Goal: Find specific page/section: Find specific page/section

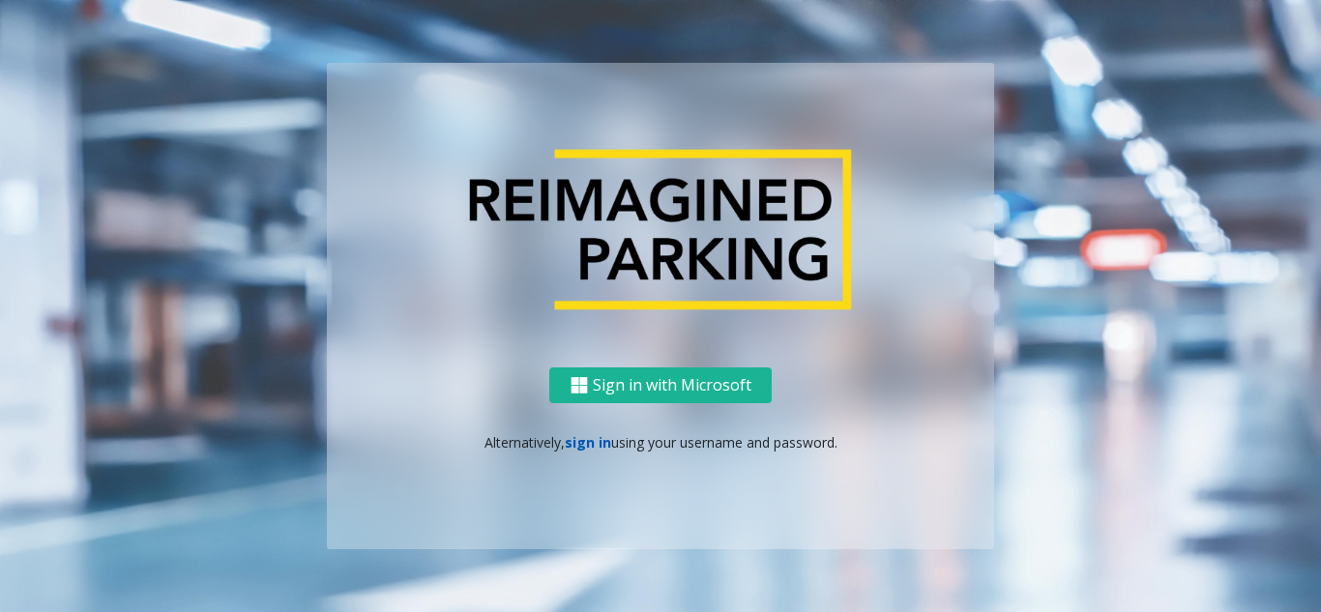
click at [588, 449] on link "sign in" at bounding box center [588, 442] width 46 height 18
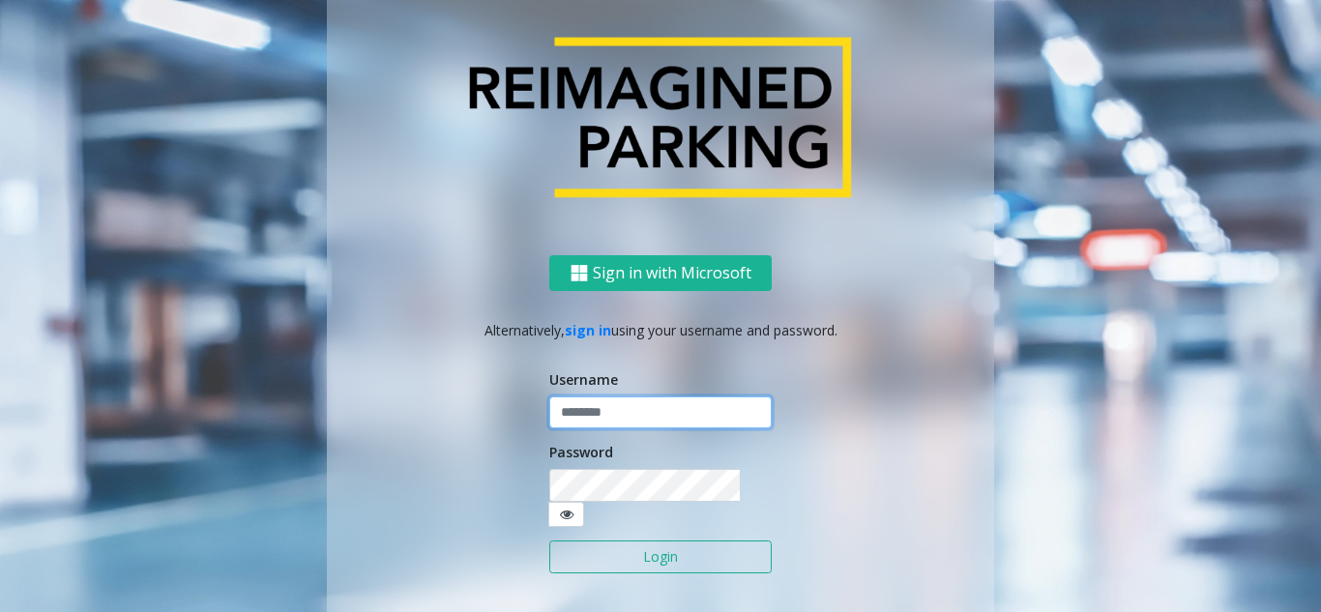
click at [586, 425] on input "text" at bounding box center [660, 413] width 222 height 33
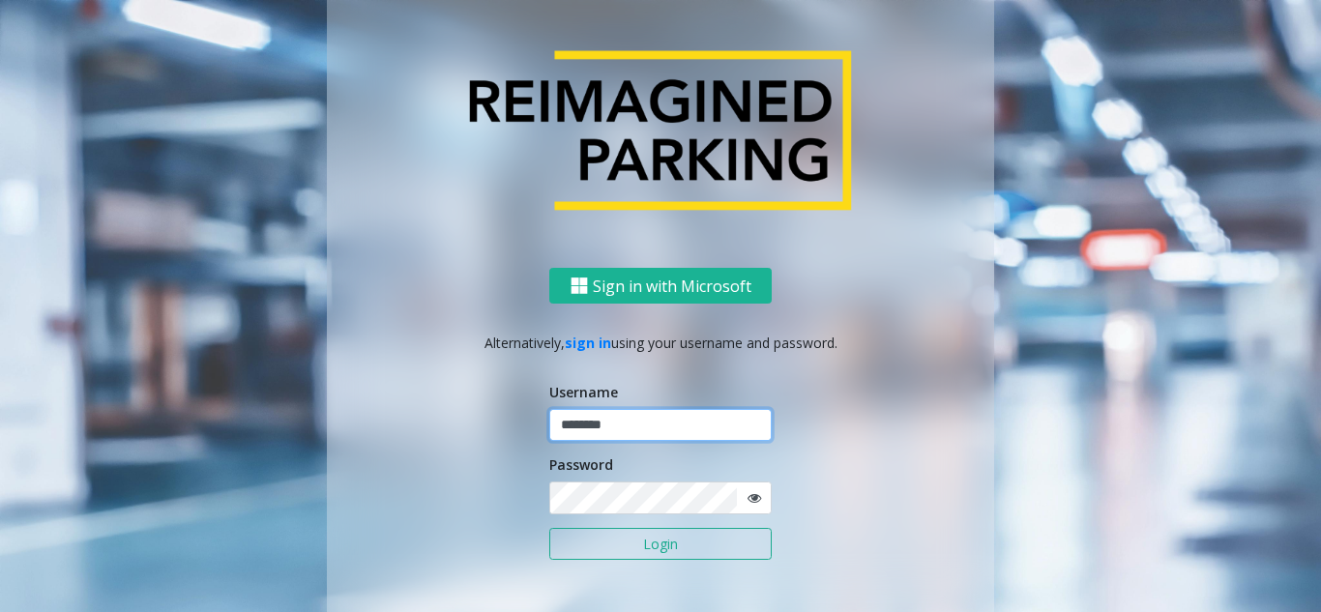
type input "********"
click at [755, 494] on span at bounding box center [754, 498] width 36 height 33
click at [751, 496] on icon at bounding box center [755, 498] width 14 height 14
click at [684, 541] on button "Login" at bounding box center [660, 544] width 222 height 33
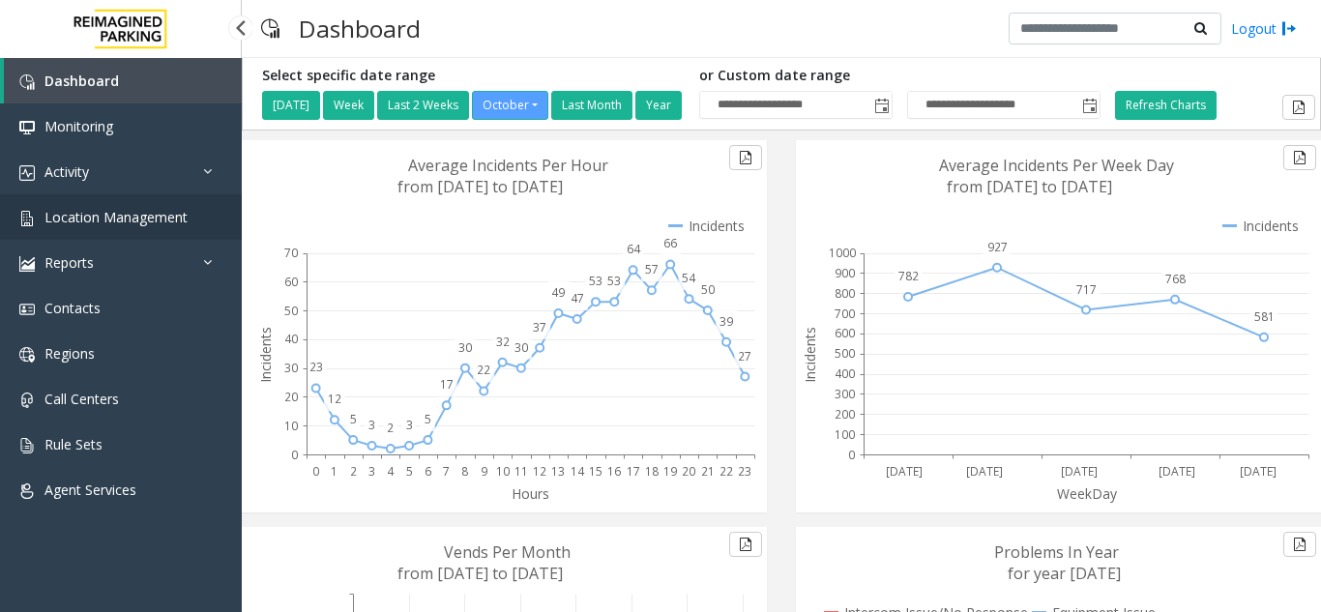
click at [135, 205] on link "Location Management" at bounding box center [121, 216] width 242 height 45
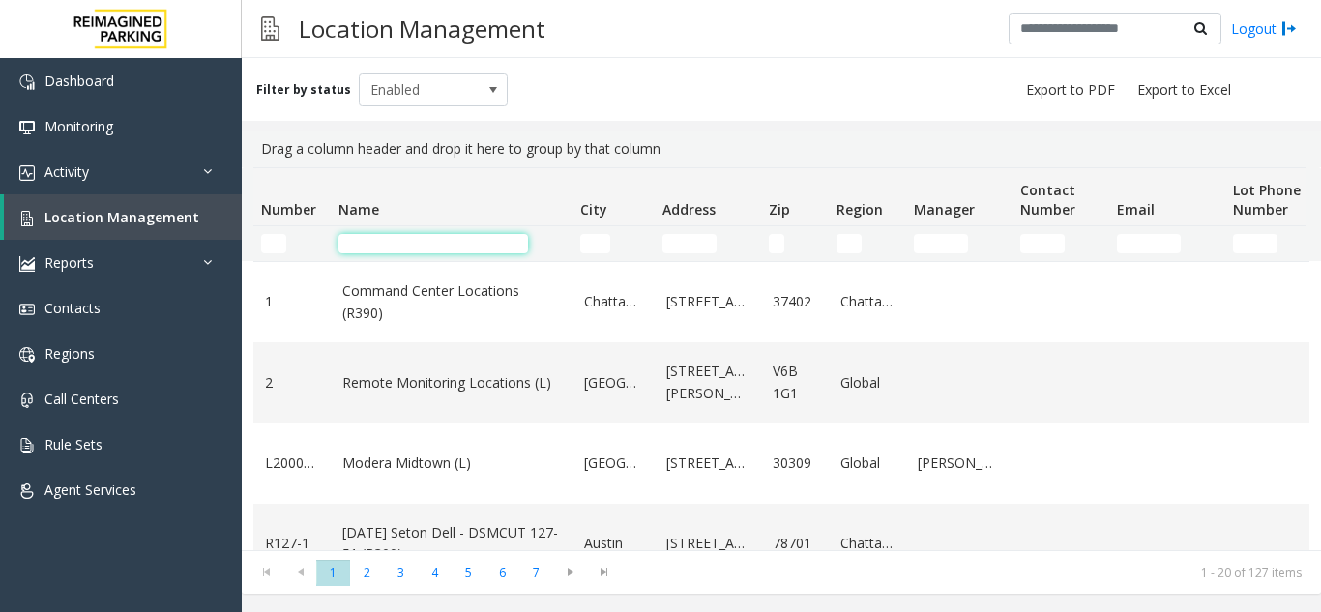
click at [411, 246] on input "Name Filter" at bounding box center [434, 243] width 190 height 19
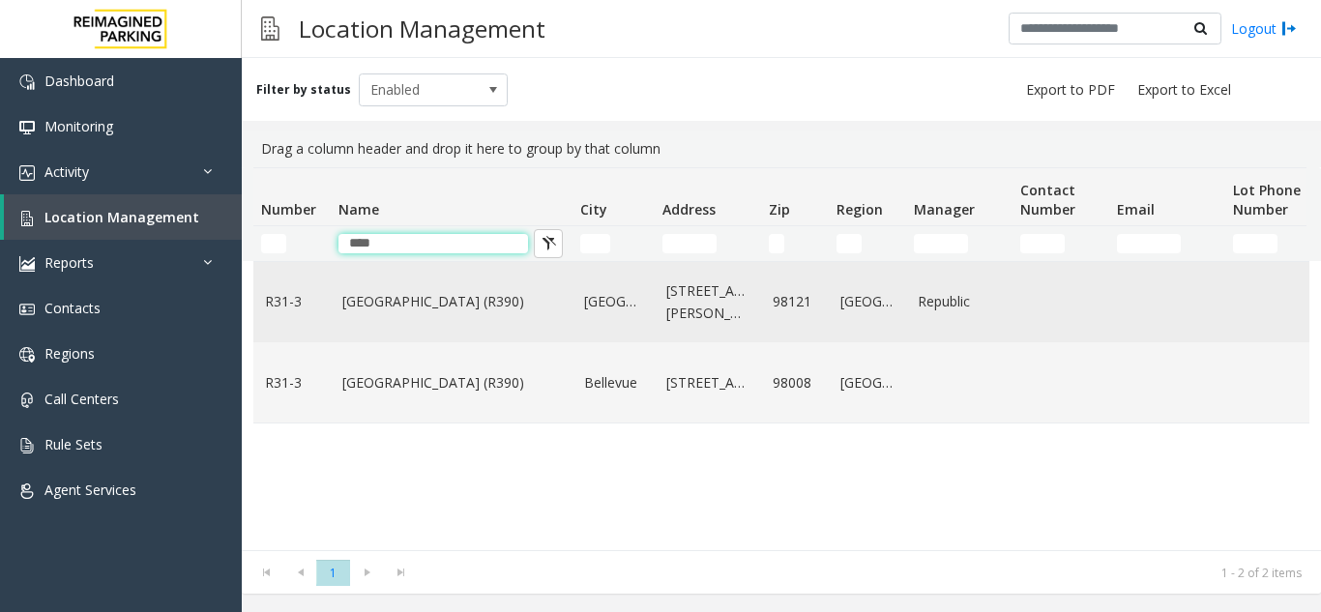
type input "****"
click at [405, 305] on link "[GEOGRAPHIC_DATA] (R390)" at bounding box center [451, 301] width 219 height 21
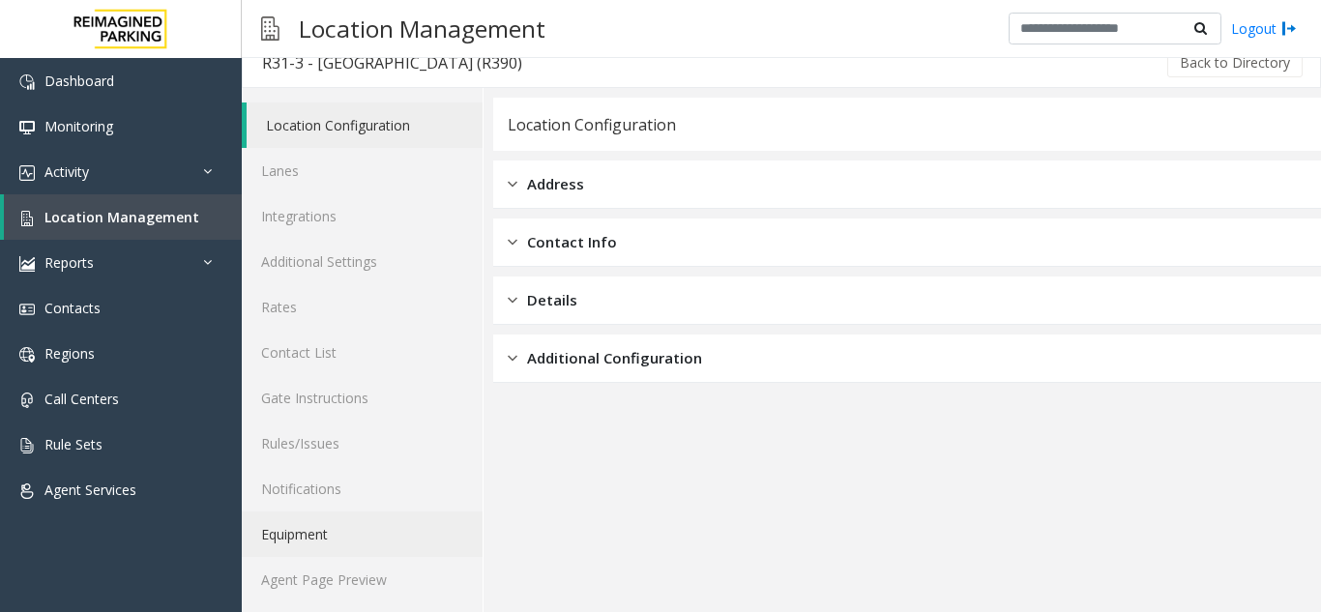
scroll to position [25, 0]
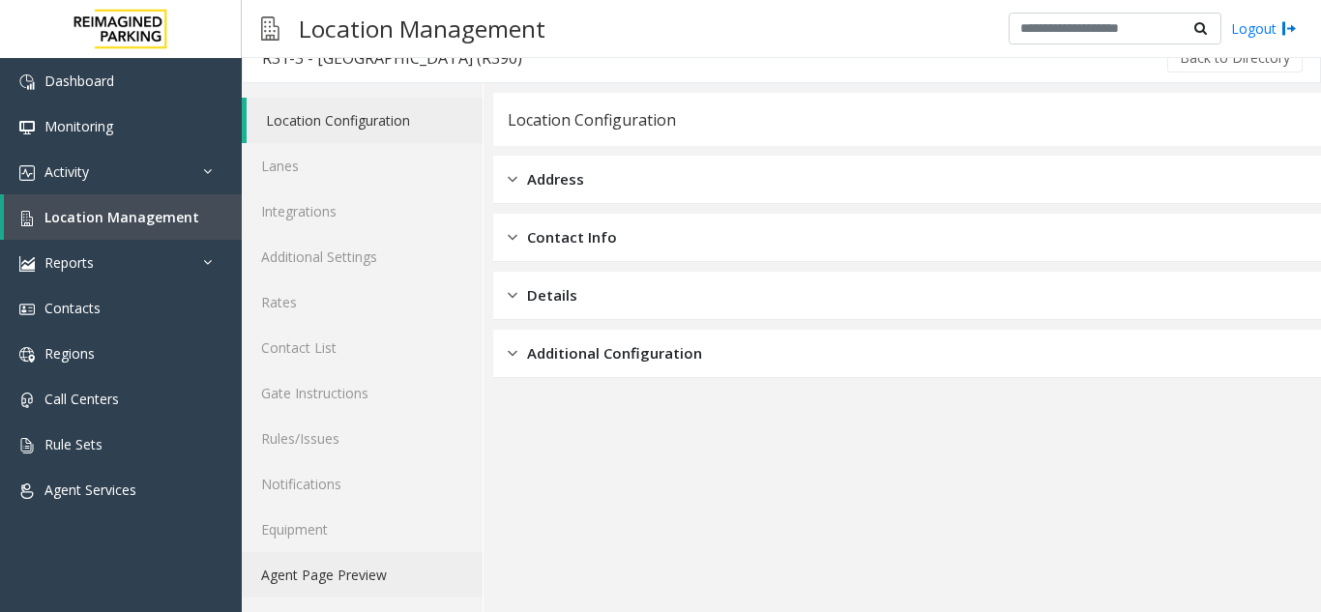
click at [371, 581] on link "Agent Page Preview" at bounding box center [362, 574] width 241 height 45
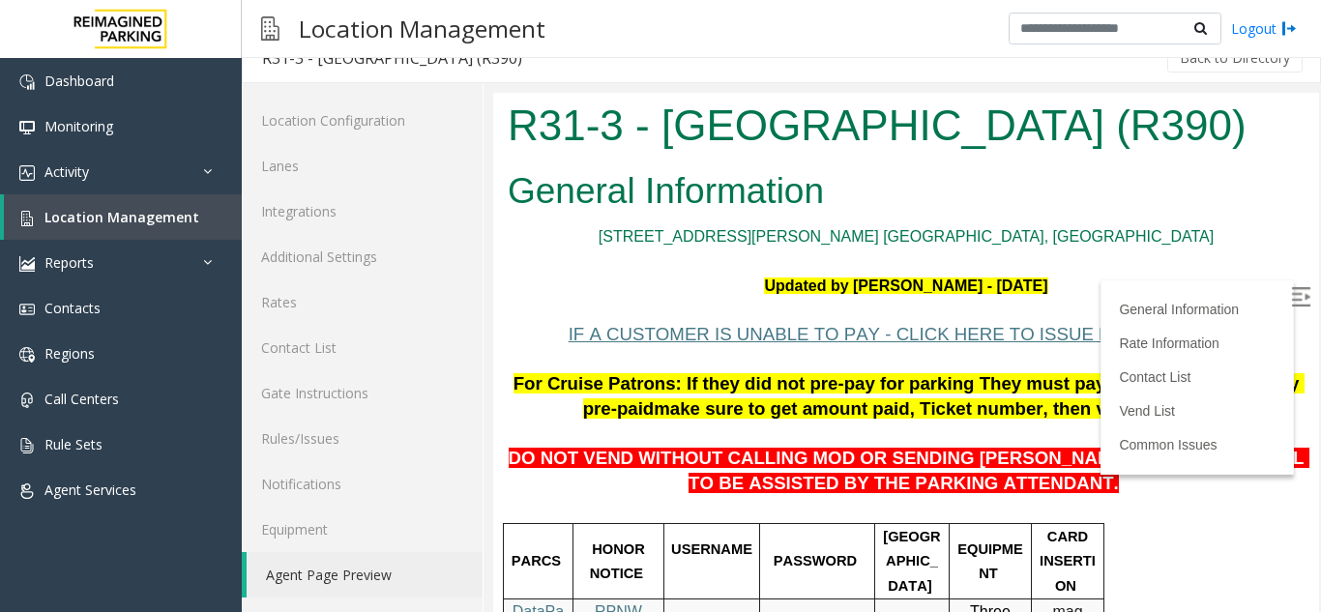
click at [1291, 296] on img at bounding box center [1300, 296] width 19 height 19
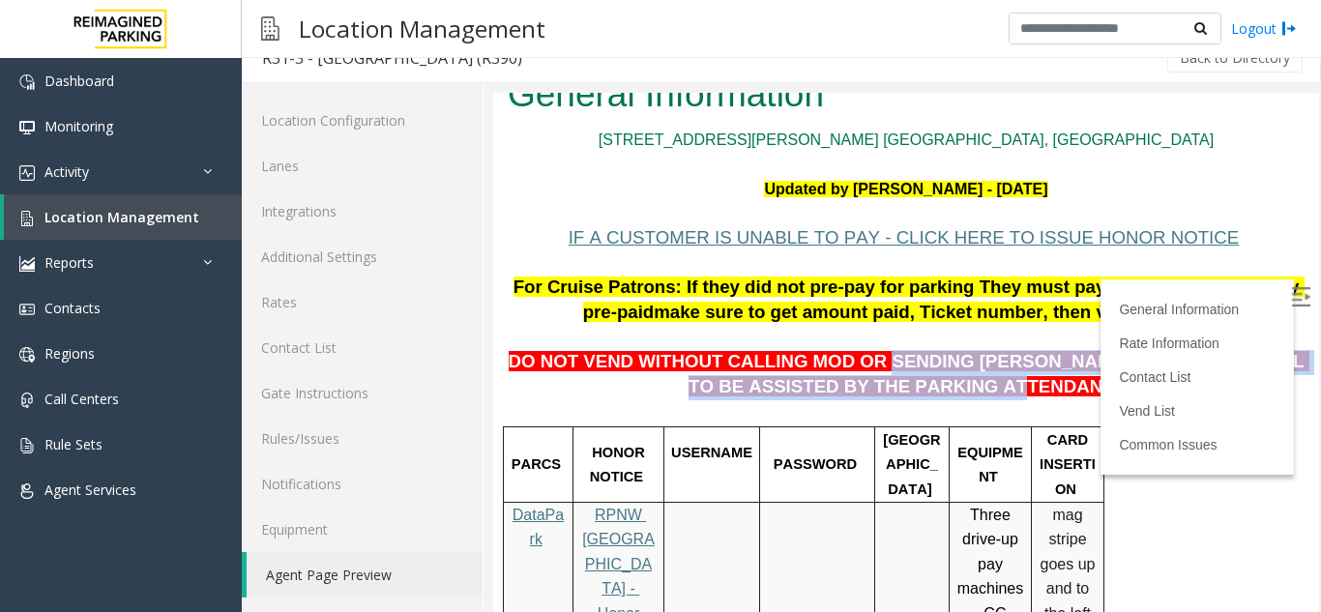
drag, startPoint x: 847, startPoint y: 362, endPoint x: 984, endPoint y: 384, distance: 138.2
click at [984, 384] on span "DO NOT VEND WITHOUT CALLING MOD OR SENDING [PERSON_NAME] TO THE 5TH LEVEL TO BE…" at bounding box center [909, 373] width 801 height 45
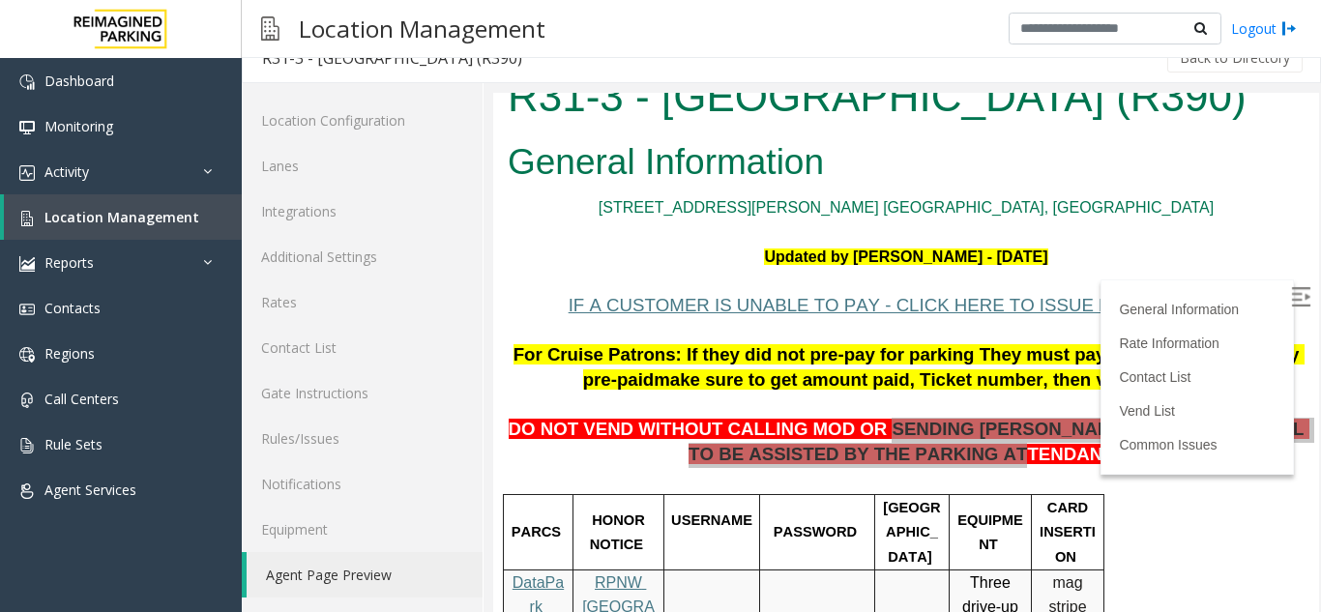
scroll to position [0, 0]
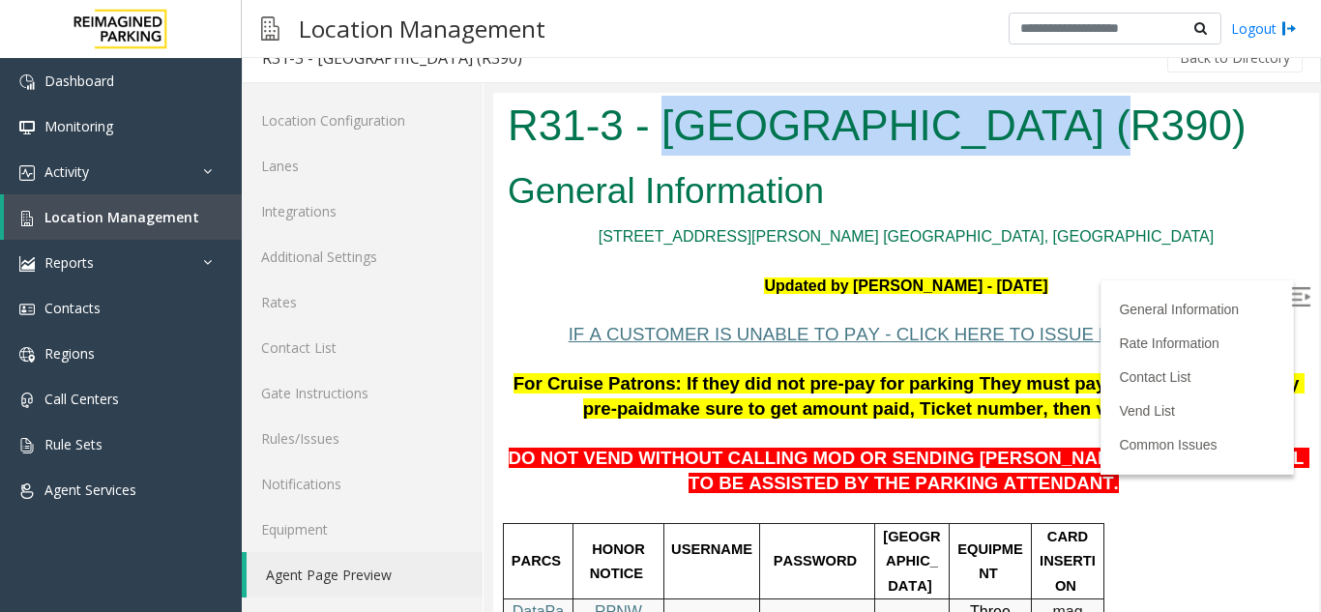
drag, startPoint x: 1020, startPoint y: 133, endPoint x: 667, endPoint y: 140, distance: 352.2
click at [667, 140] on h1 "R31-3 - [GEOGRAPHIC_DATA] (R390)" at bounding box center [906, 126] width 797 height 60
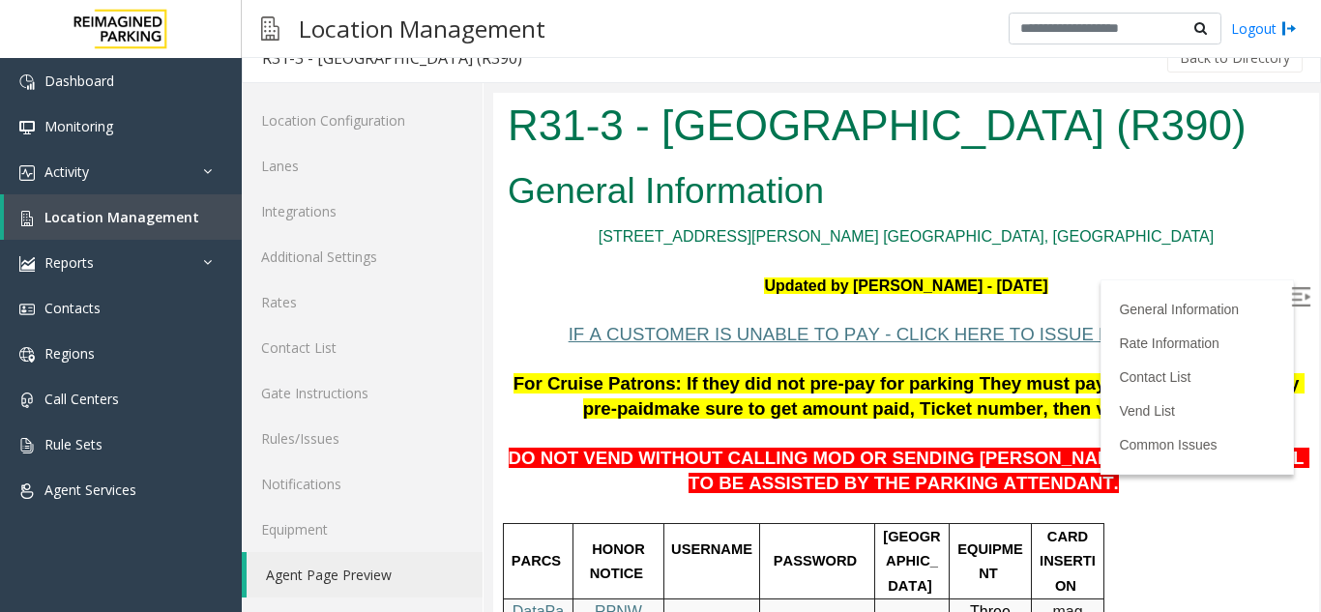
click at [615, 261] on p at bounding box center [906, 261] width 797 height 25
